Goal: Information Seeking & Learning: Learn about a topic

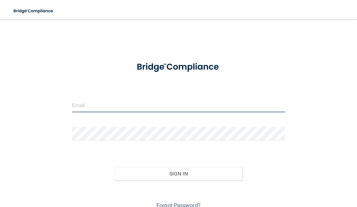
click at [125, 105] on input "email" at bounding box center [178, 106] width 213 height 14
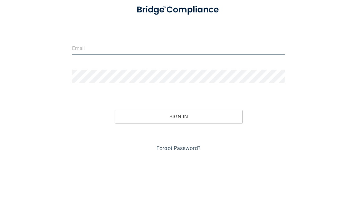
type input "[EMAIL_ADDRESS][DOMAIN_NAME]"
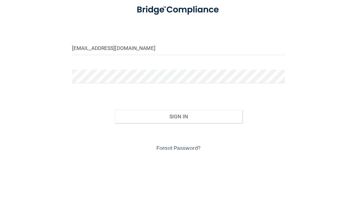
click at [178, 167] on button "Sign In" at bounding box center [179, 173] width 128 height 13
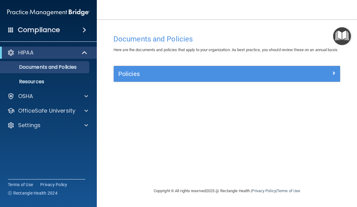
click at [31, 109] on p "OfficeSafe University" at bounding box center [46, 110] width 57 height 7
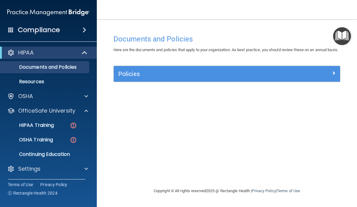
click at [28, 125] on p "HIPAA Training" at bounding box center [29, 125] width 50 height 6
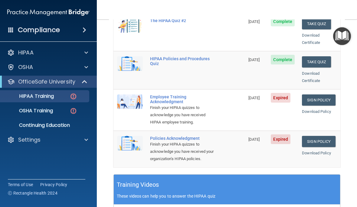
scroll to position [140, 0]
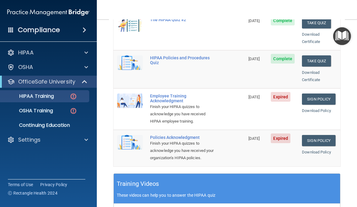
click at [282, 92] on span "Expired" at bounding box center [281, 97] width 20 height 10
click at [324, 93] on link "Sign Policy" at bounding box center [319, 98] width 34 height 11
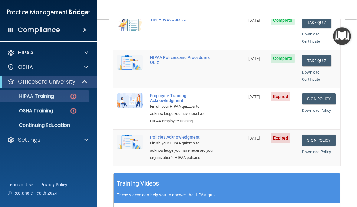
click at [324, 135] on link "Sign Policy" at bounding box center [319, 140] width 34 height 11
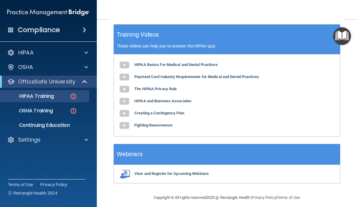
scroll to position [288, 0]
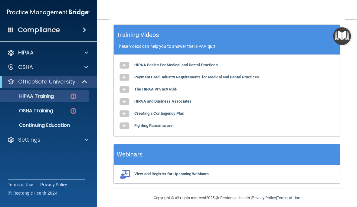
click at [26, 111] on p "OSHA Training" at bounding box center [28, 111] width 49 height 6
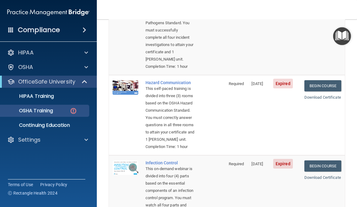
scroll to position [112, 0]
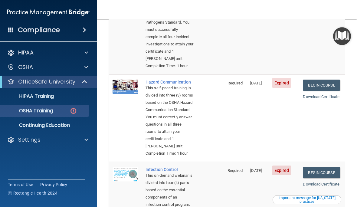
click at [326, 91] on link "Begin Course" at bounding box center [321, 84] width 37 height 11
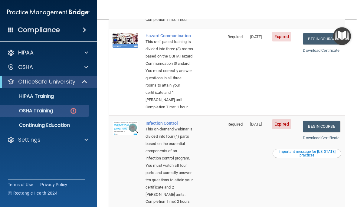
scroll to position [158, 0]
click at [332, 53] on link "Download Certificate" at bounding box center [321, 50] width 37 height 5
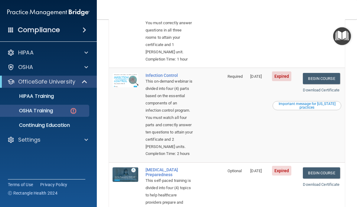
scroll to position [205, 0]
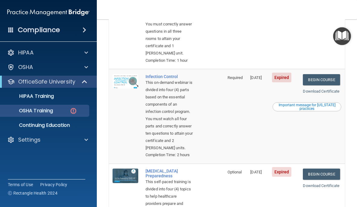
click at [324, 85] on link "Begin Course" at bounding box center [321, 79] width 37 height 11
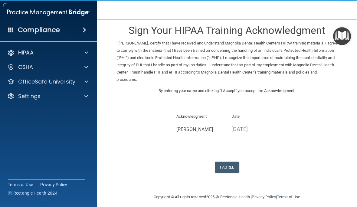
scroll to position [7, 0]
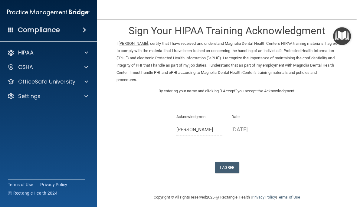
click at [228, 162] on button "I Agree" at bounding box center [227, 167] width 24 height 11
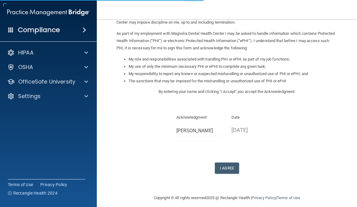
scroll to position [64, 0]
click at [229, 163] on button "I Agree" at bounding box center [227, 168] width 24 height 11
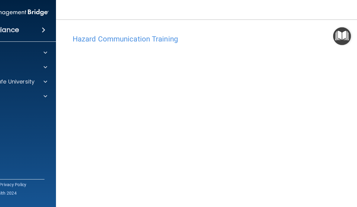
click at [312, 44] on div "Hazard Communication Training" at bounding box center [226, 38] width 317 height 15
click at [342, 32] on img "Open Resource Center" at bounding box center [342, 36] width 18 height 18
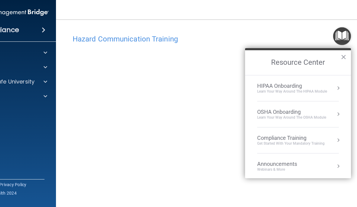
click at [342, 57] on button "×" at bounding box center [343, 57] width 6 height 10
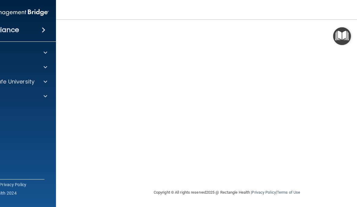
scroll to position [65, 0]
click at [28, 125] on accordion "HIPAA Documents and Policies Report an Incident Business Associates Emergency P…" at bounding box center [7, 86] width 97 height 84
click at [39, 127] on accordion "HIPAA Documents and Policies Report an Incident Business Associates Emergency P…" at bounding box center [7, 86] width 97 height 84
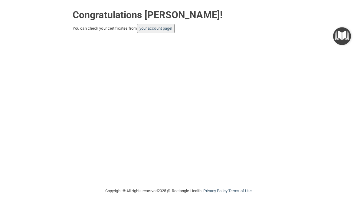
click at [170, 21] on div "Congratulations [PERSON_NAME]! You can check your certificates from your accoun…" at bounding box center [178, 19] width 221 height 27
click at [169, 26] on link "your account page!" at bounding box center [155, 28] width 33 height 5
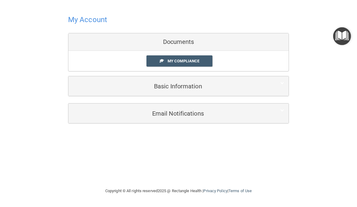
click at [204, 59] on link "My Compliance" at bounding box center [179, 60] width 66 height 11
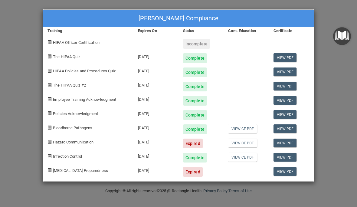
click at [250, 156] on link "View CE PDF" at bounding box center [242, 157] width 29 height 9
click at [290, 141] on link "View PDF" at bounding box center [284, 142] width 23 height 9
click at [196, 42] on div "Incomplete" at bounding box center [196, 44] width 27 height 10
click at [198, 49] on div "Complete" at bounding box center [200, 56] width 45 height 14
click at [62, 43] on span "HIPAA Officer Certification" at bounding box center [76, 42] width 47 height 5
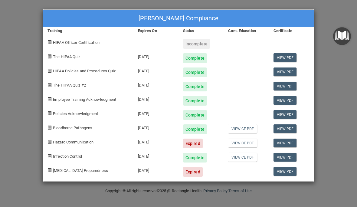
click at [58, 43] on span "HIPAA Officer Certification" at bounding box center [76, 42] width 47 height 5
click at [246, 127] on link "View CE PDF" at bounding box center [242, 128] width 29 height 9
